Goal: Task Accomplishment & Management: Manage account settings

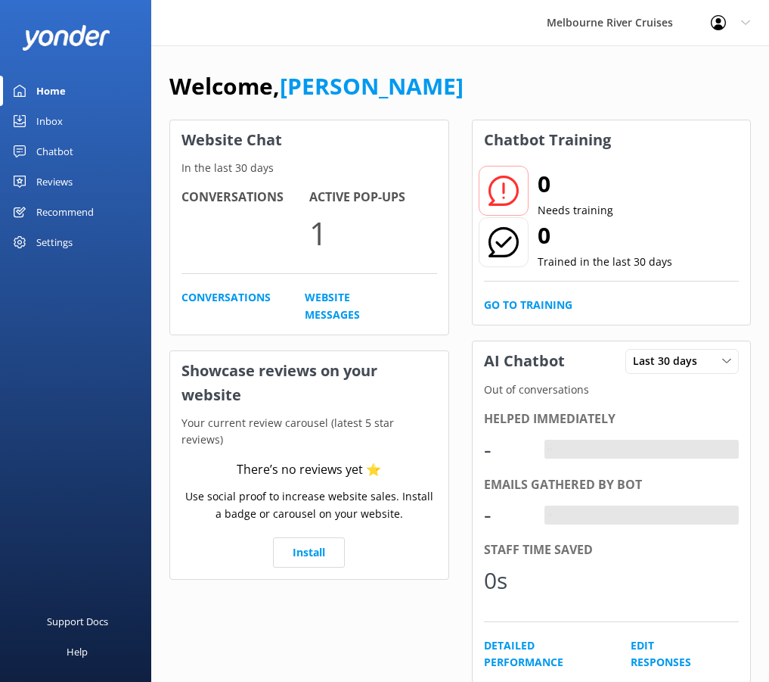
click at [43, 123] on div "Inbox" at bounding box center [49, 121] width 26 height 30
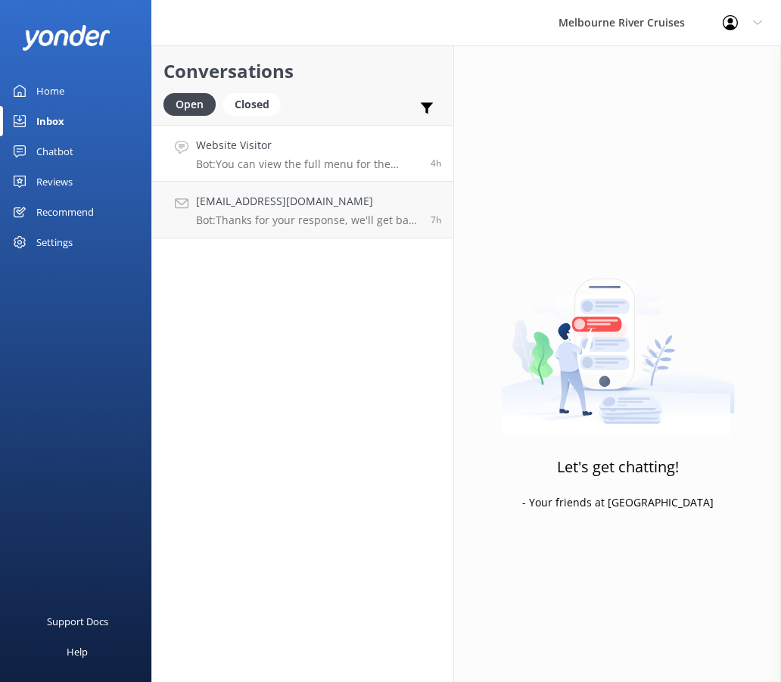
click at [312, 145] on h4 "Website Visitor" at bounding box center [307, 145] width 223 height 17
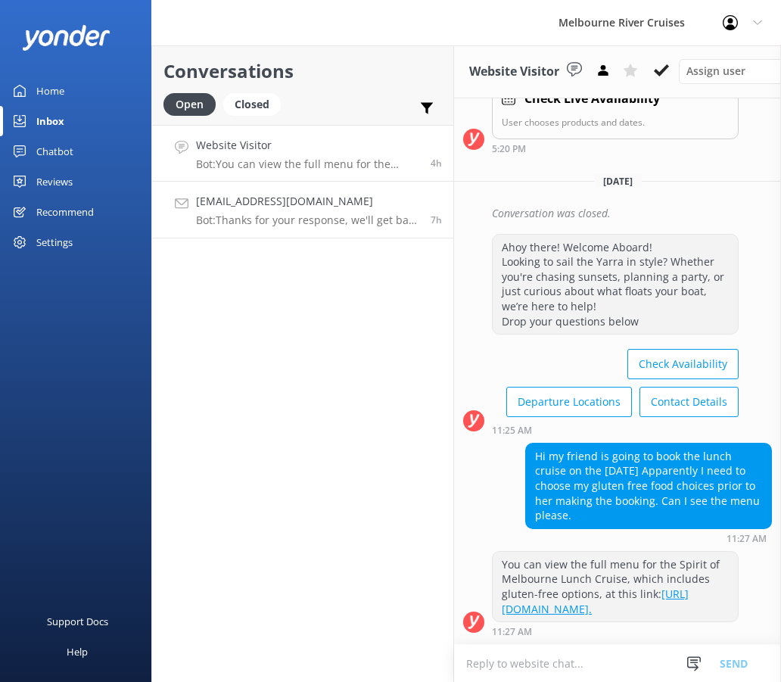
scroll to position [448, 0]
click at [266, 215] on p "Bot: Thanks for your response, we'll get back to you as soon as we can during o…" at bounding box center [307, 220] width 223 height 14
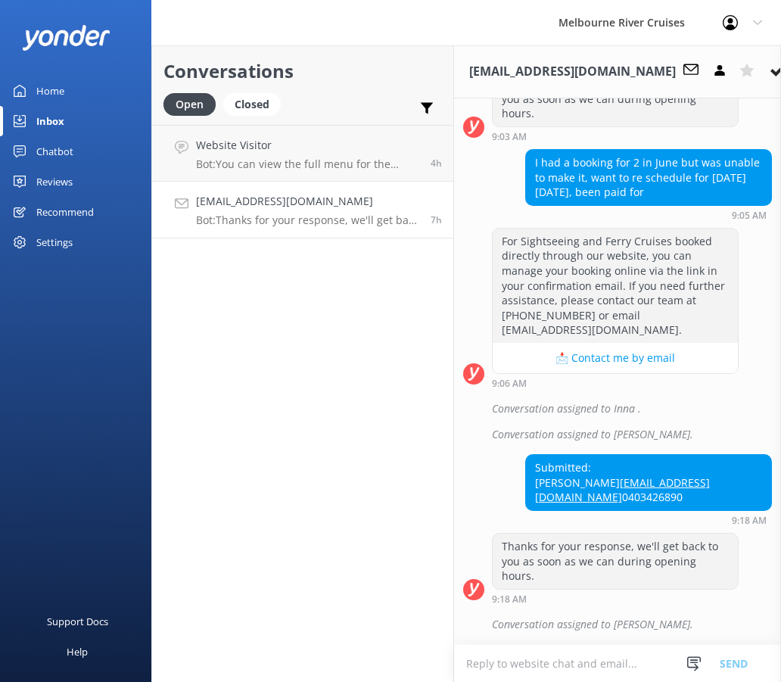
scroll to position [583, 0]
drag, startPoint x: 752, startPoint y: 476, endPoint x: 598, endPoint y: 474, distance: 153.6
click at [598, 474] on div "Submitted: [PERSON_NAME] [EMAIL_ADDRESS][DOMAIN_NAME] 0403426890" at bounding box center [648, 482] width 245 height 55
copy link "[EMAIL_ADDRESS][DOMAIN_NAME]"
